Goal: Transaction & Acquisition: Purchase product/service

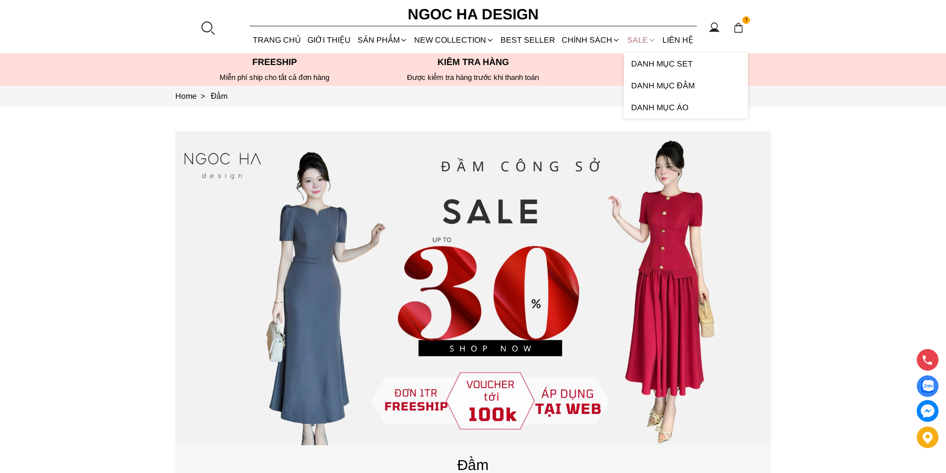
click at [635, 44] on link "SALE" at bounding box center [641, 40] width 35 height 26
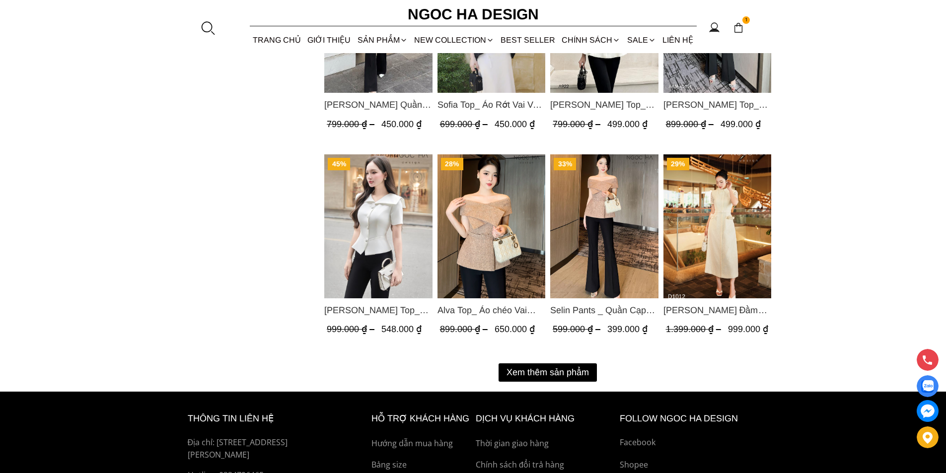
scroll to position [1242, 0]
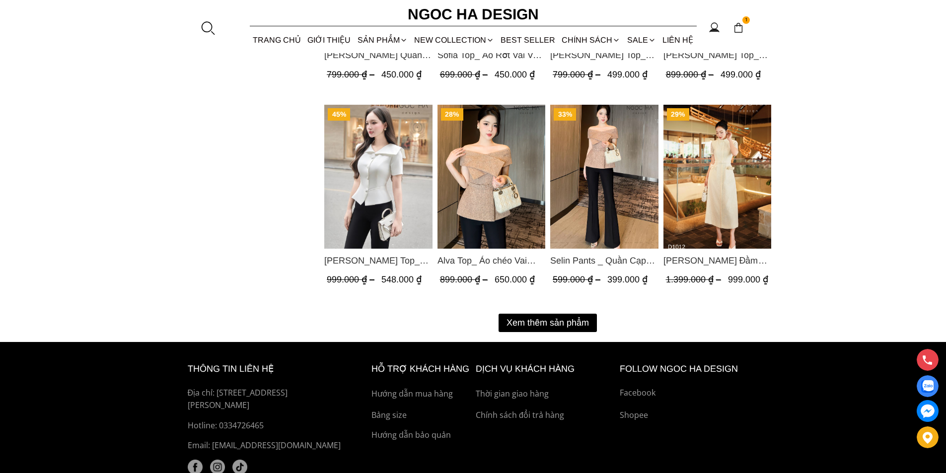
click at [539, 327] on button "Xem thêm sản phẩm" at bounding box center [548, 323] width 98 height 18
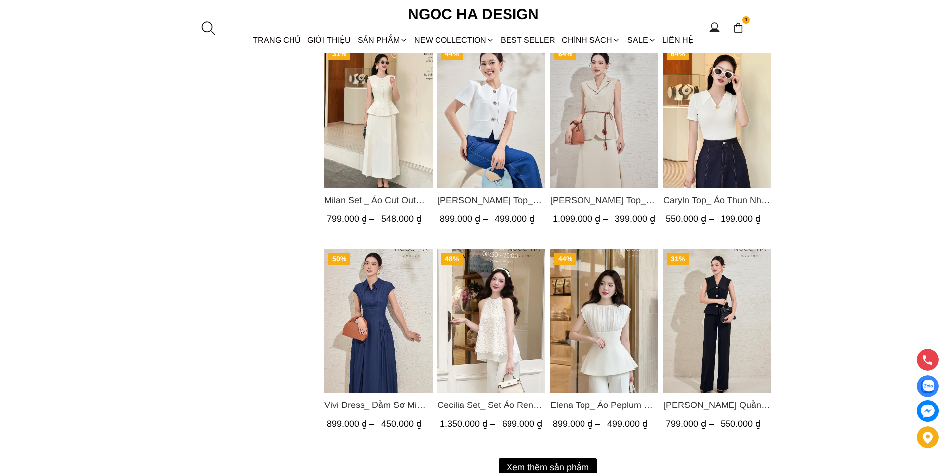
scroll to position [2334, 0]
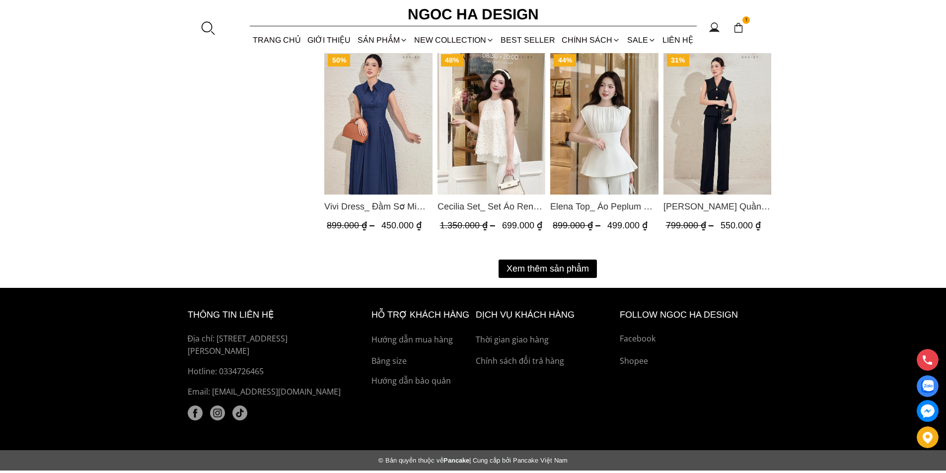
click at [685, 133] on img "Product image - Lara Pants_ Quần Suông Trắng Q059" at bounding box center [717, 123] width 108 height 144
click at [574, 264] on button "Xem thêm sản phẩm" at bounding box center [548, 269] width 98 height 18
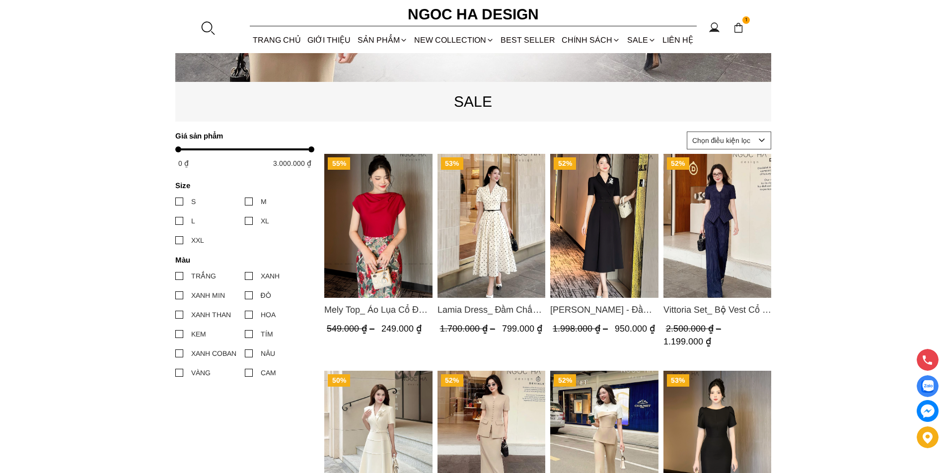
scroll to position [298, 0]
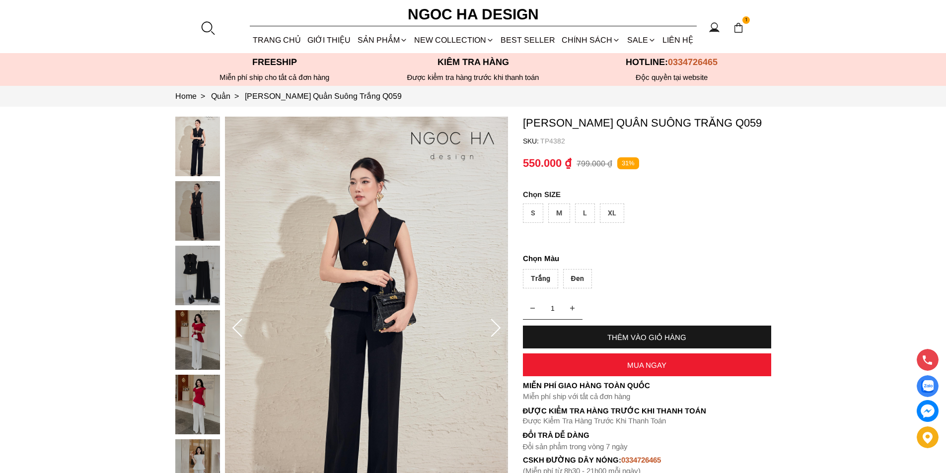
scroll to position [248, 0]
